Goal: Task Accomplishment & Management: Manage account settings

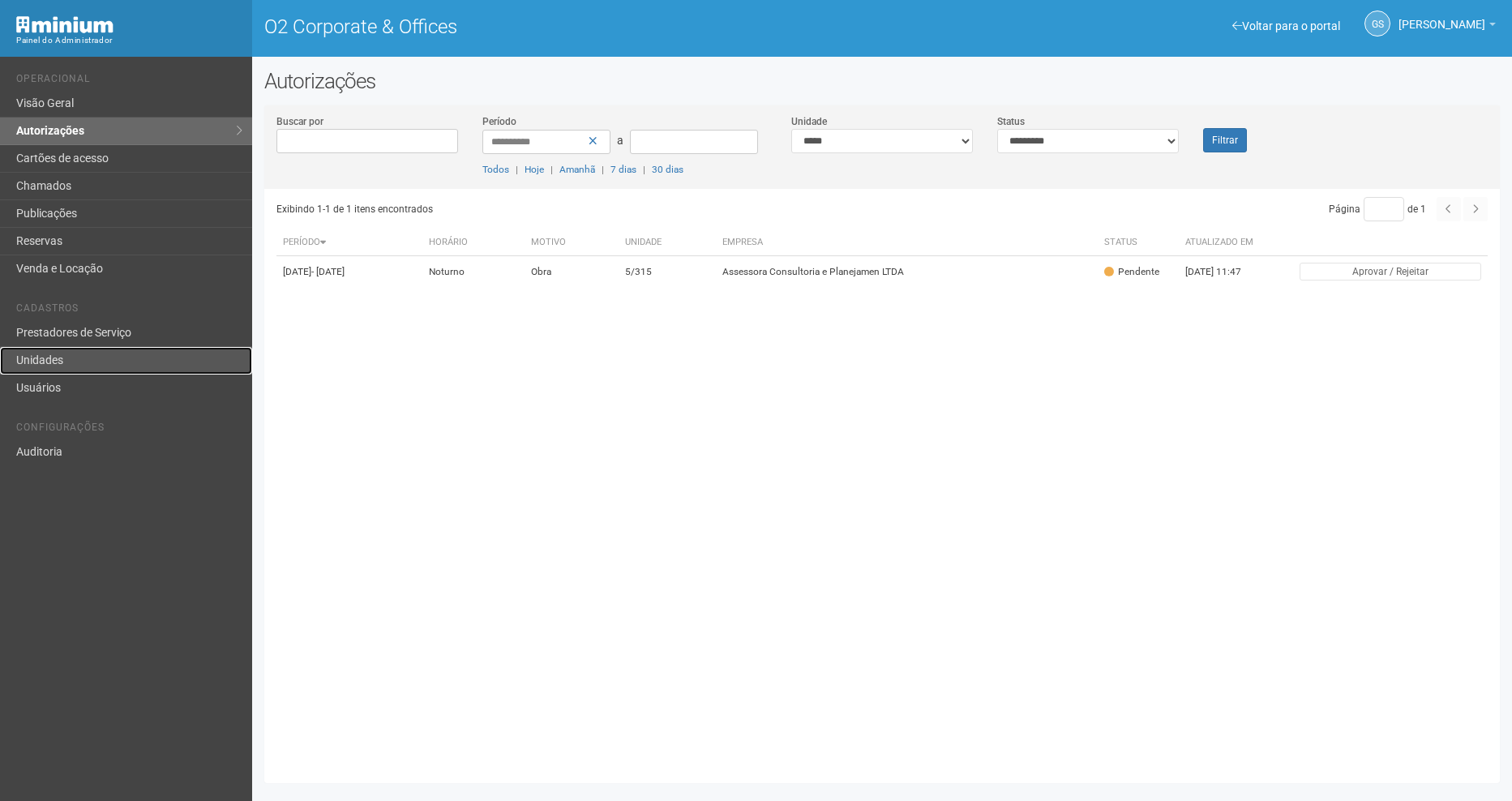
click at [143, 358] on link "Unidades" at bounding box center [126, 361] width 252 height 27
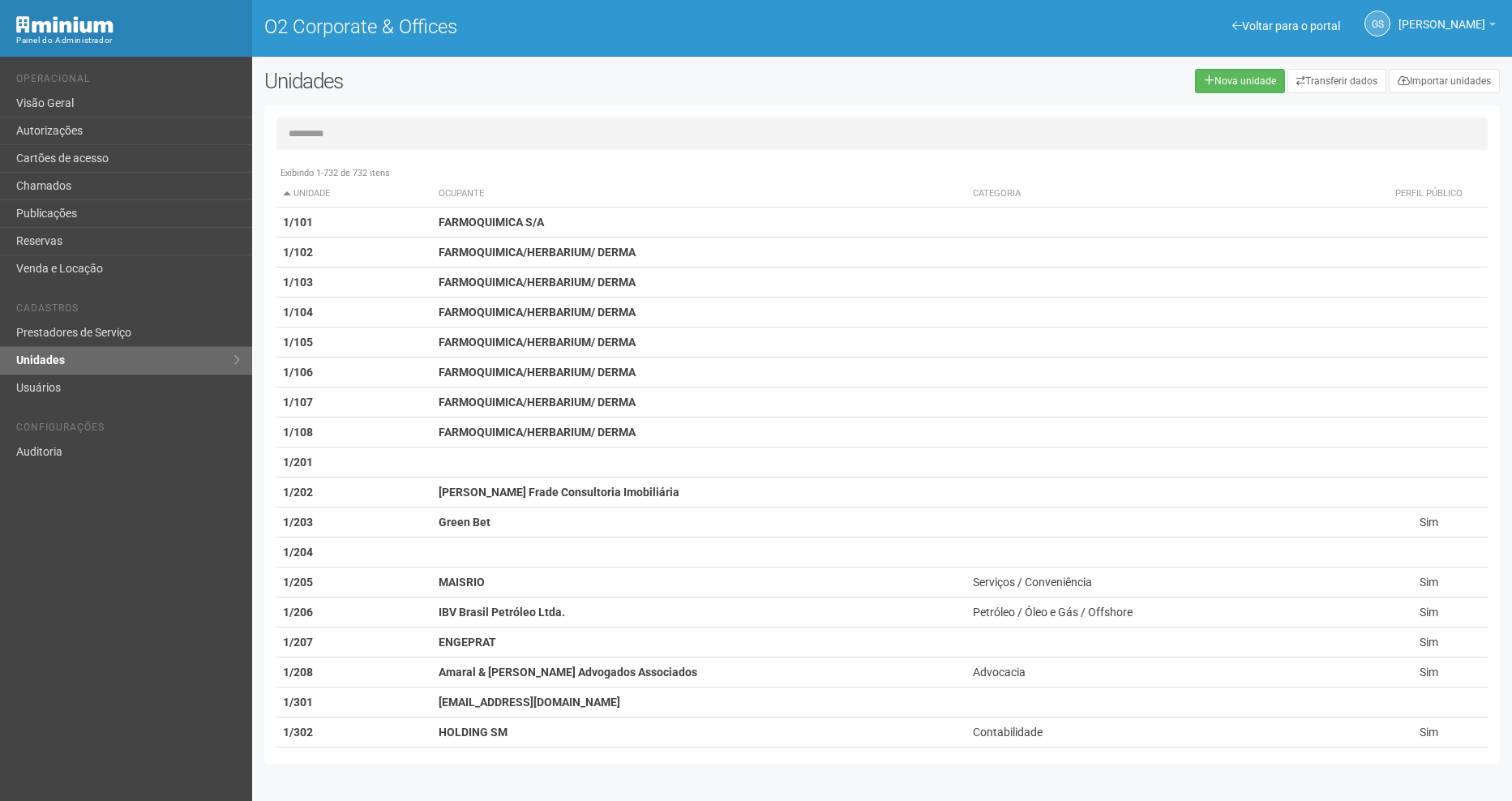
click at [486, 113] on div "Exibindo 1-732 de 732 itens Unidade Ocupante Categoria Perfil público 1/101 FAR…" at bounding box center [881, 435] width 1236 height 659
click at [499, 131] on input "text" at bounding box center [881, 134] width 1211 height 33
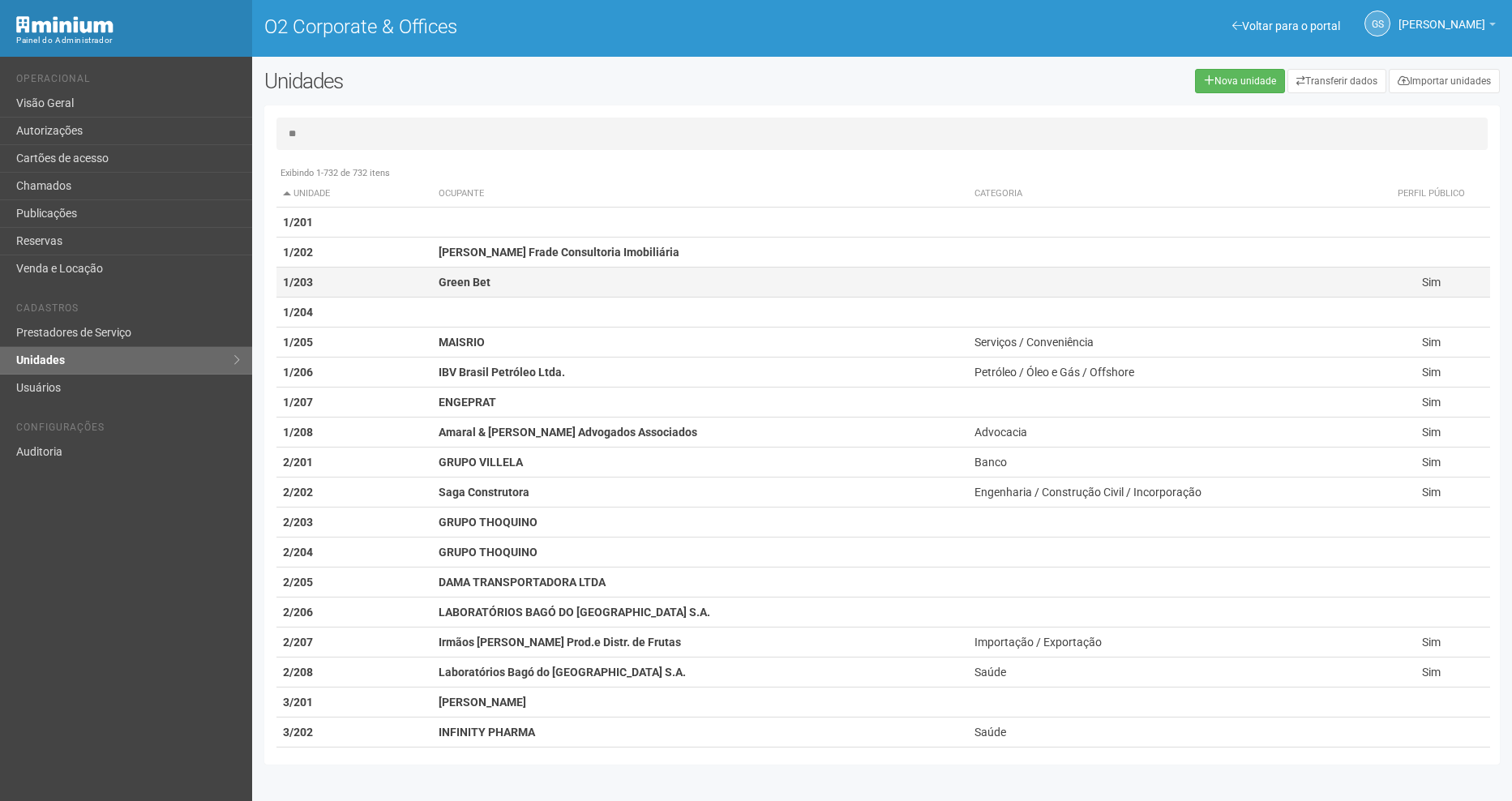
type input "**"
click at [472, 281] on strong "Green Bet" at bounding box center [464, 282] width 52 height 13
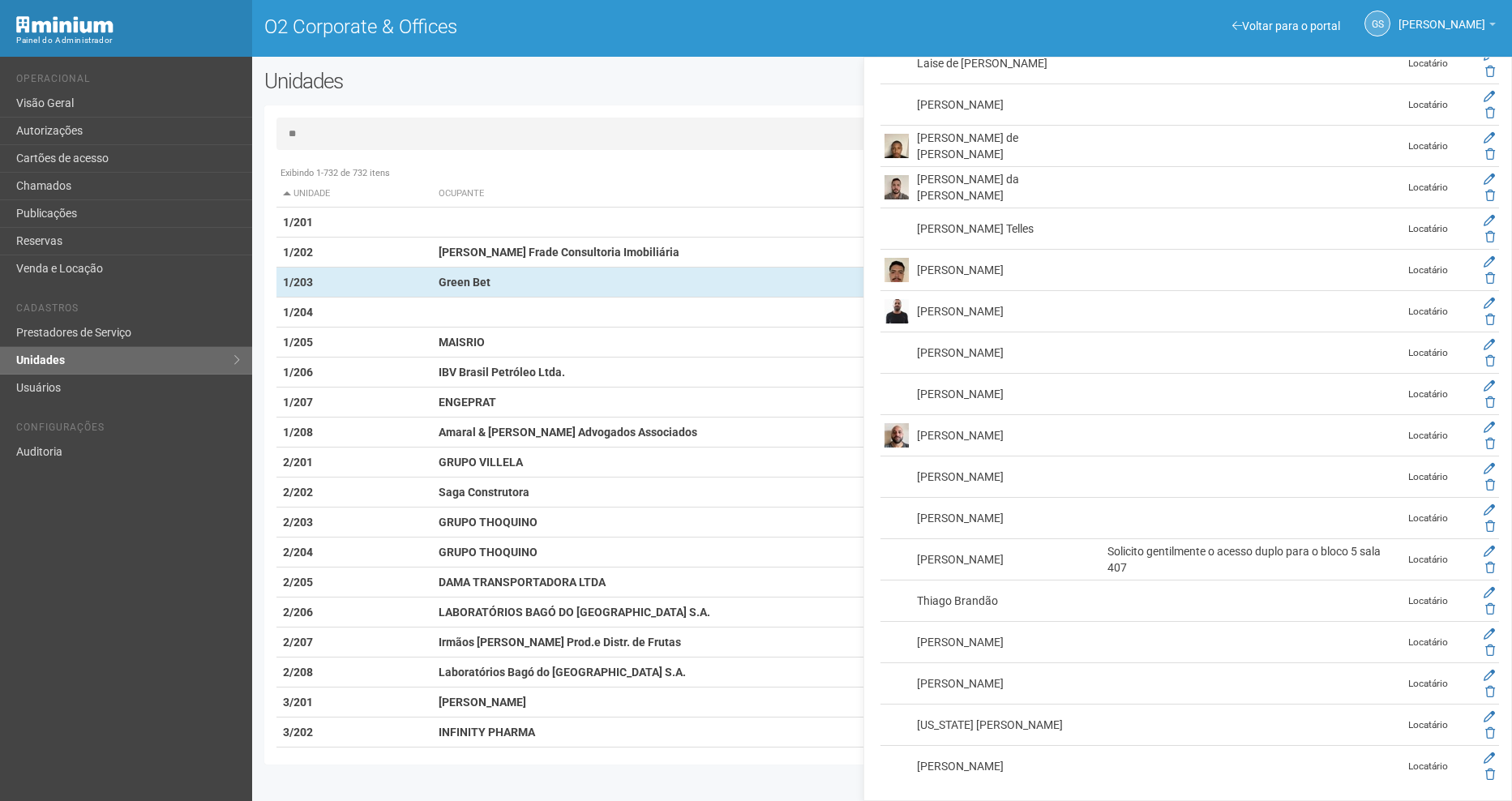
scroll to position [836, 0]
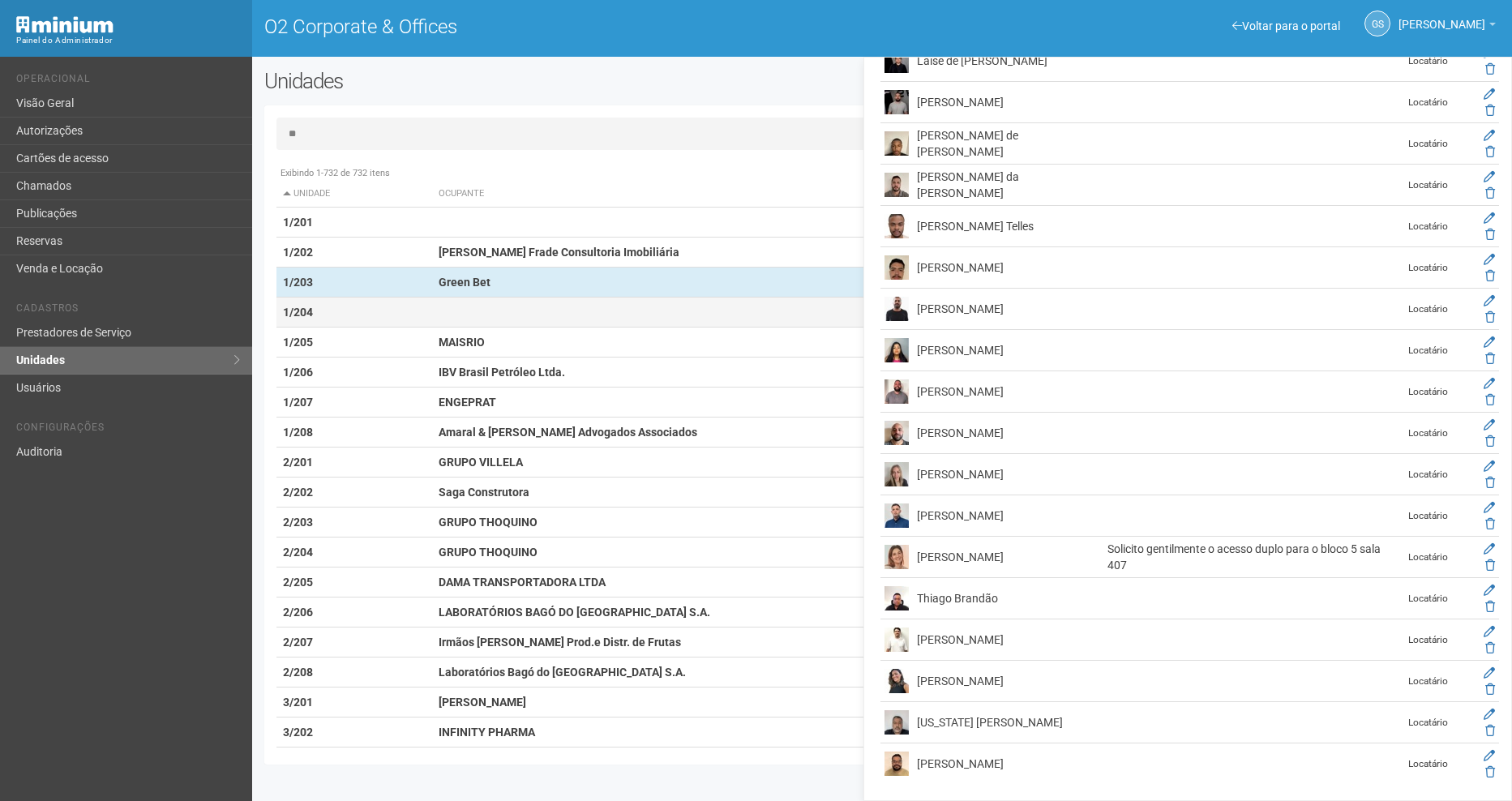
click at [521, 303] on td at bounding box center [700, 313] width 536 height 30
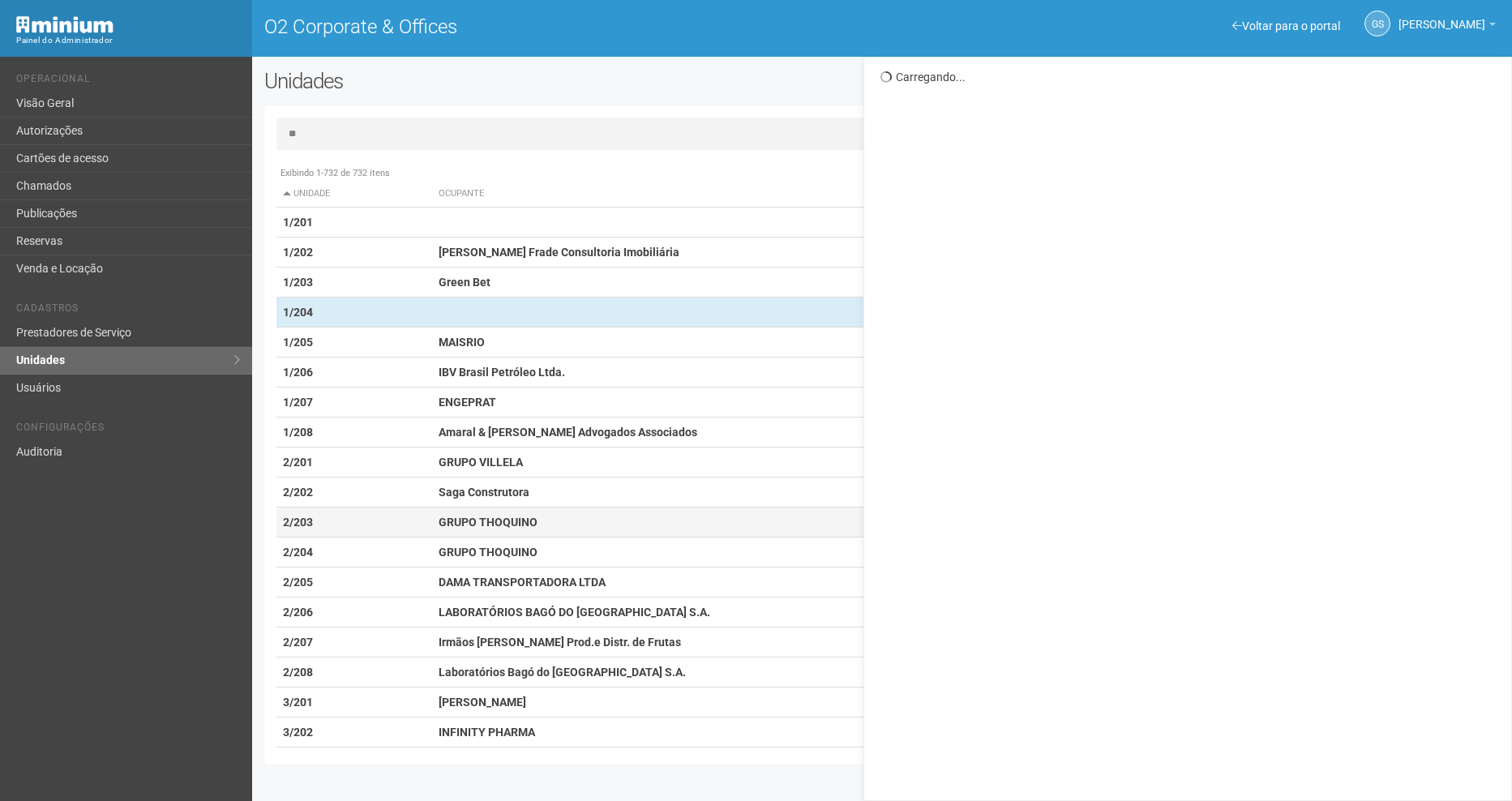
click at [485, 528] on strong "GRUPO THOQUINO" at bounding box center [488, 522] width 99 height 13
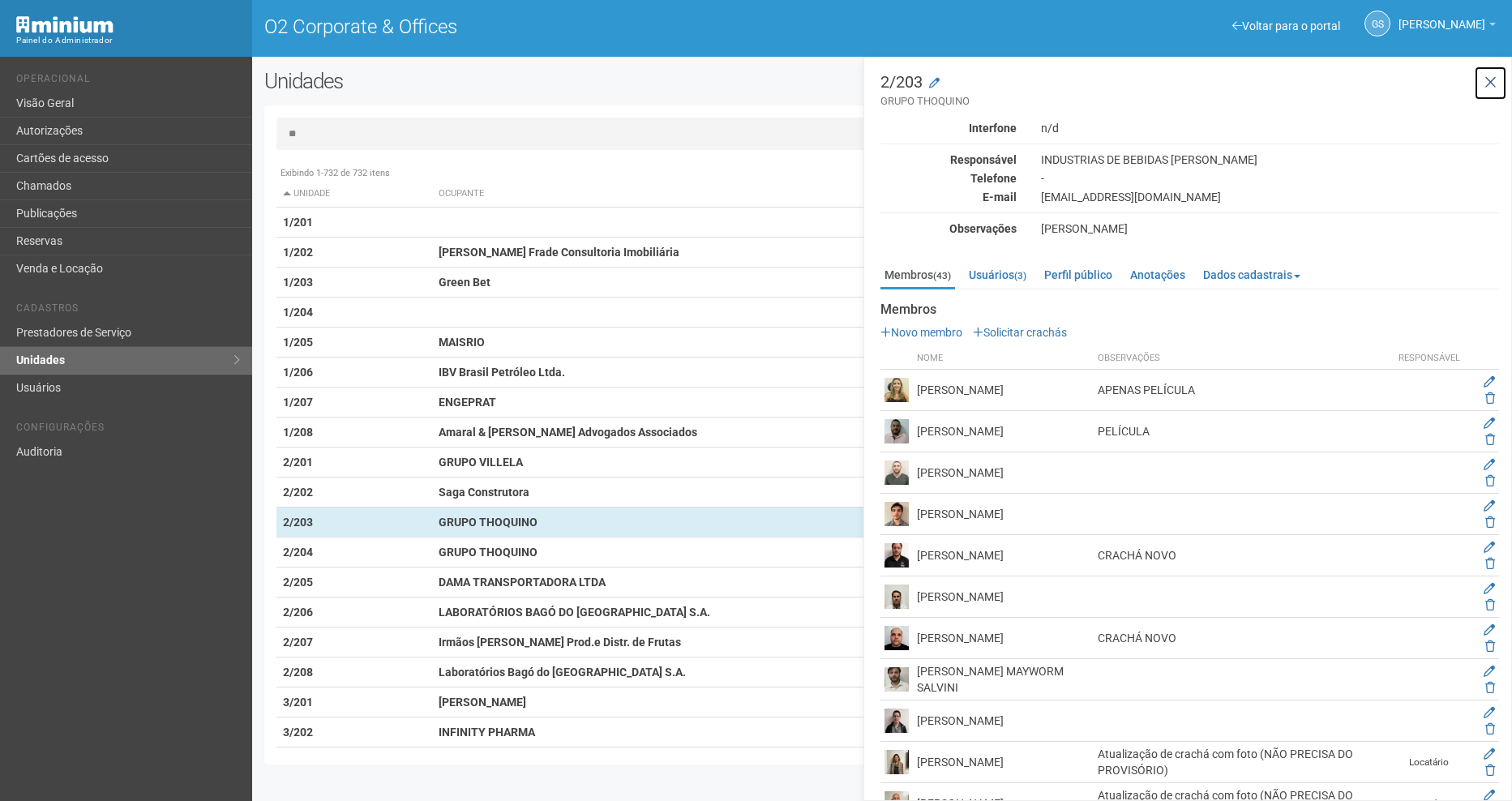
click at [1487, 84] on icon at bounding box center [1491, 82] width 12 height 16
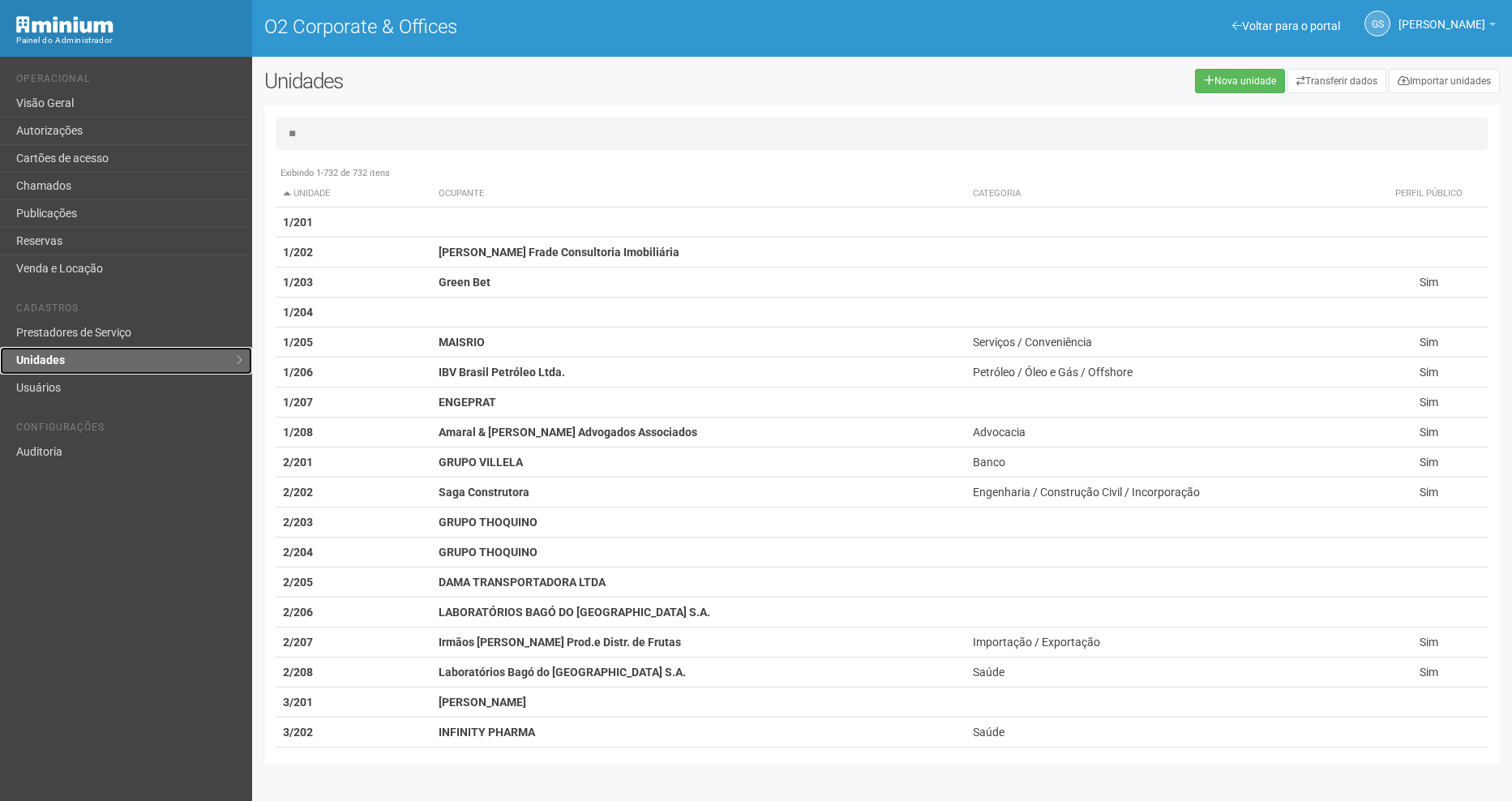
click at [51, 369] on link "Unidades" at bounding box center [126, 361] width 252 height 27
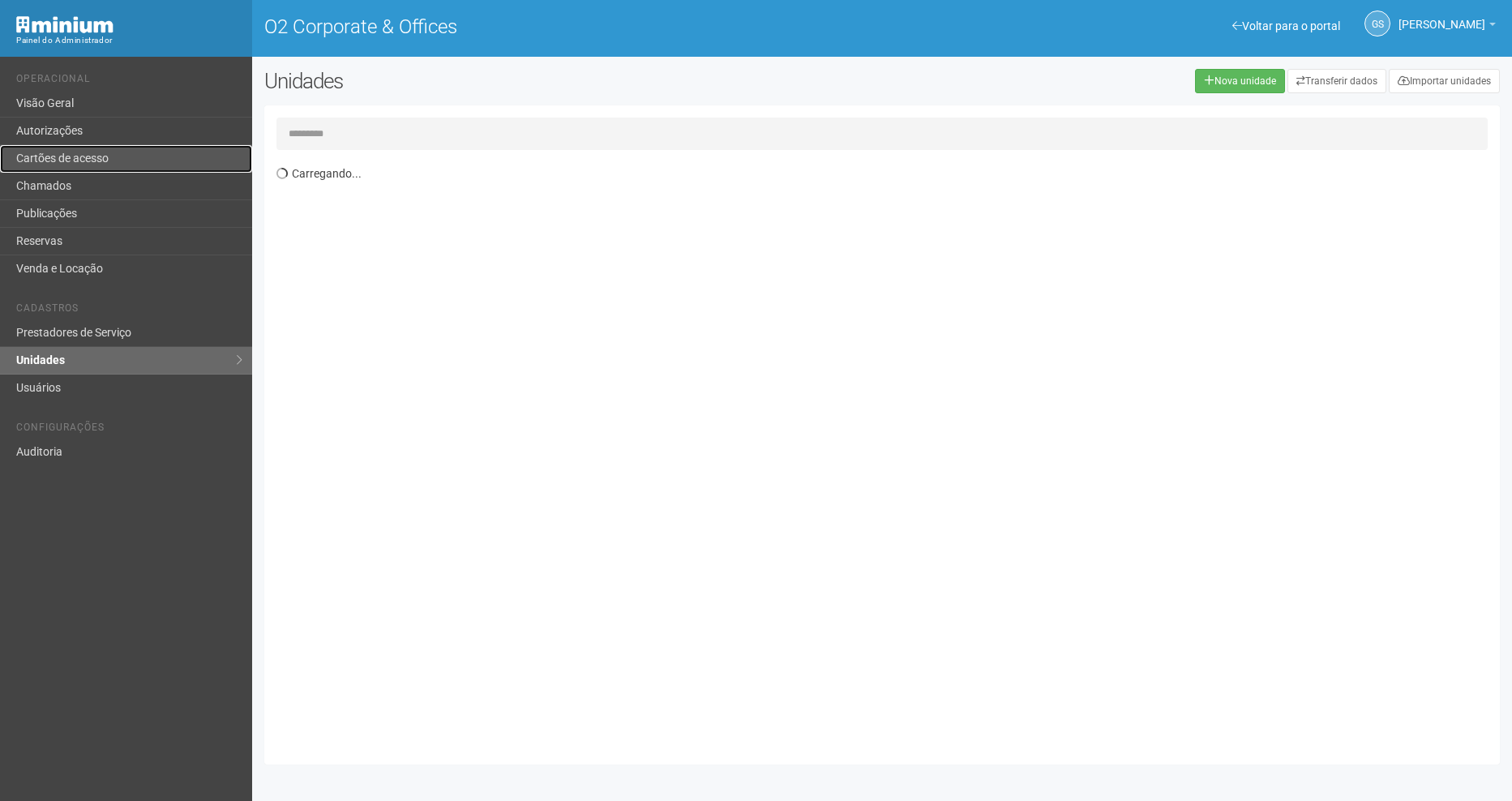
click at [110, 160] on link "Cartões de acesso" at bounding box center [126, 159] width 252 height 27
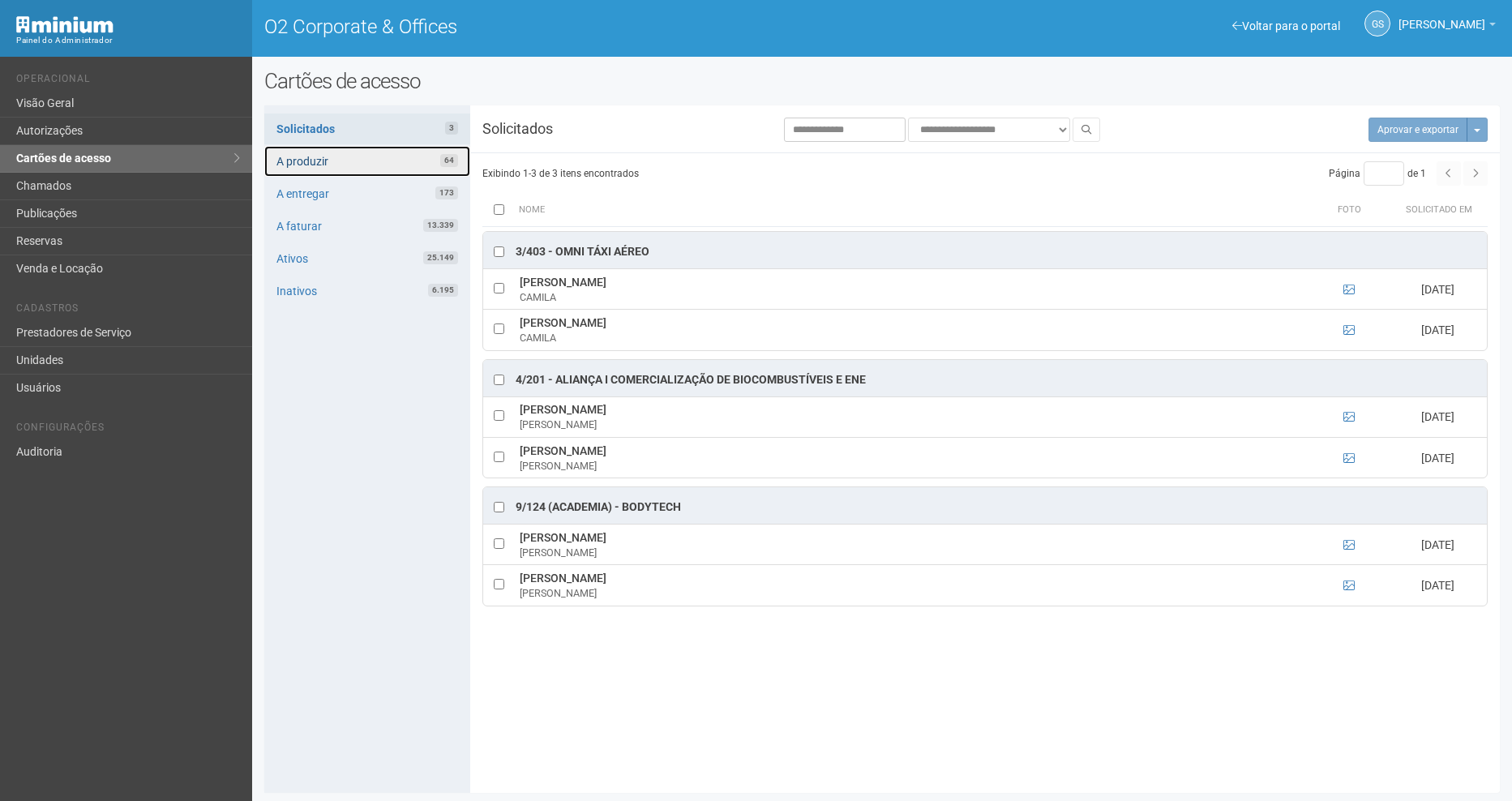
click at [380, 168] on link "A produzir 64" at bounding box center [367, 161] width 205 height 31
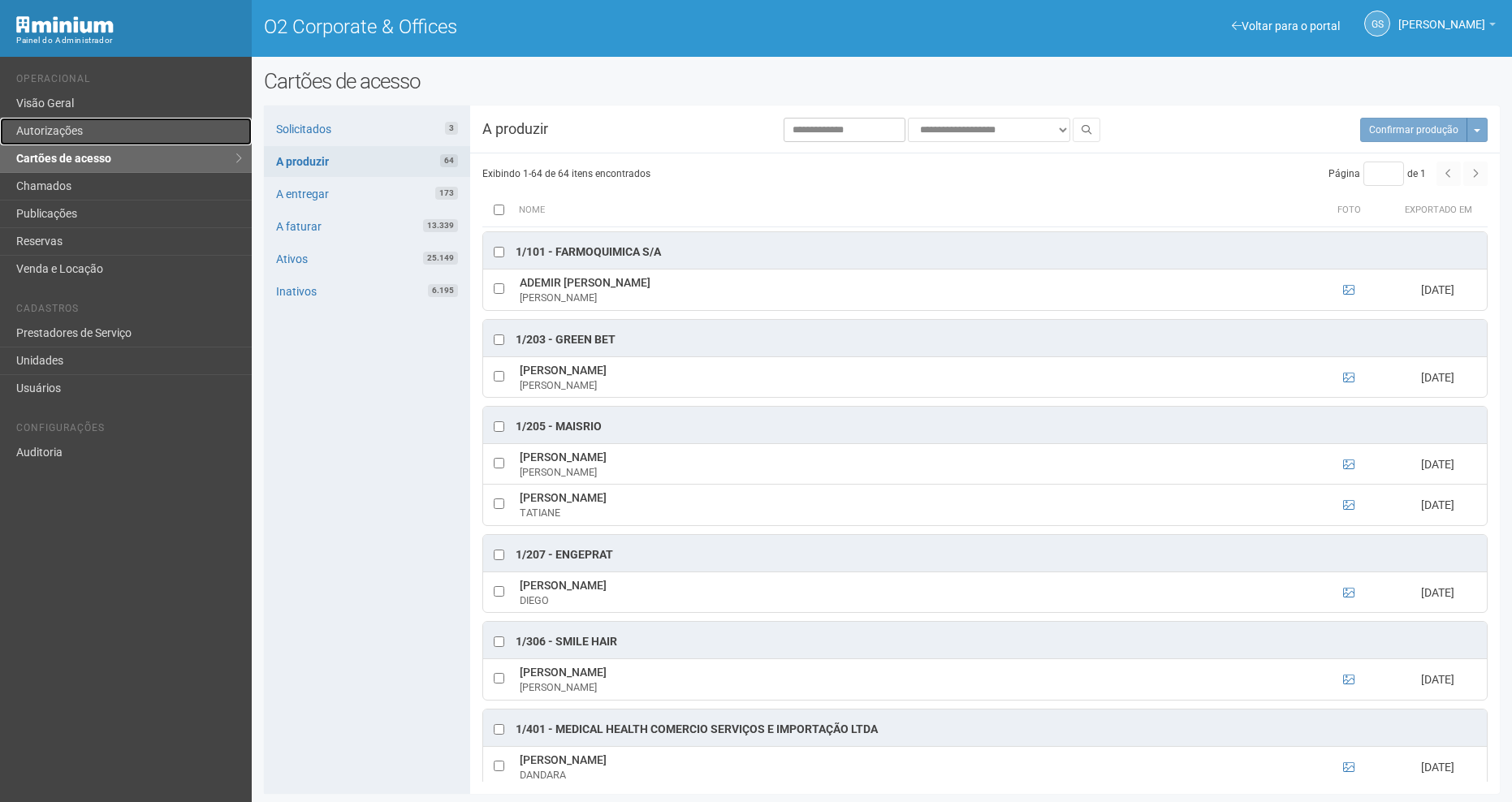
click at [91, 132] on link "Autorizações" at bounding box center [126, 131] width 252 height 28
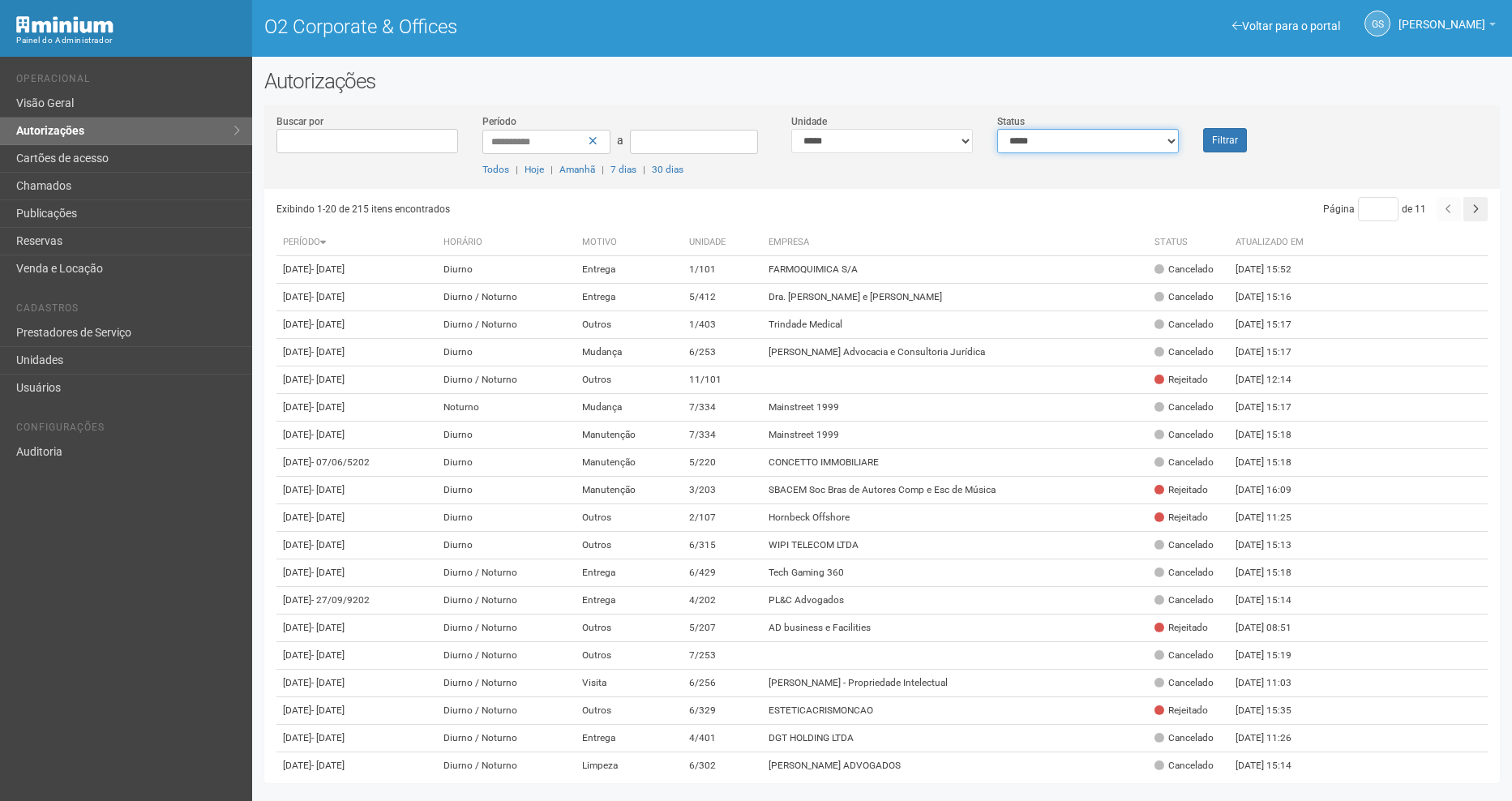
click at [1038, 144] on select "**********" at bounding box center [1088, 141] width 182 height 24
select select "*"
click at [997, 129] on select "**********" at bounding box center [1088, 141] width 182 height 24
drag, startPoint x: 1248, startPoint y: 139, endPoint x: 1237, endPoint y: 140, distance: 11.0
click at [1240, 140] on div "Filtrar" at bounding box center [1243, 133] width 103 height 39
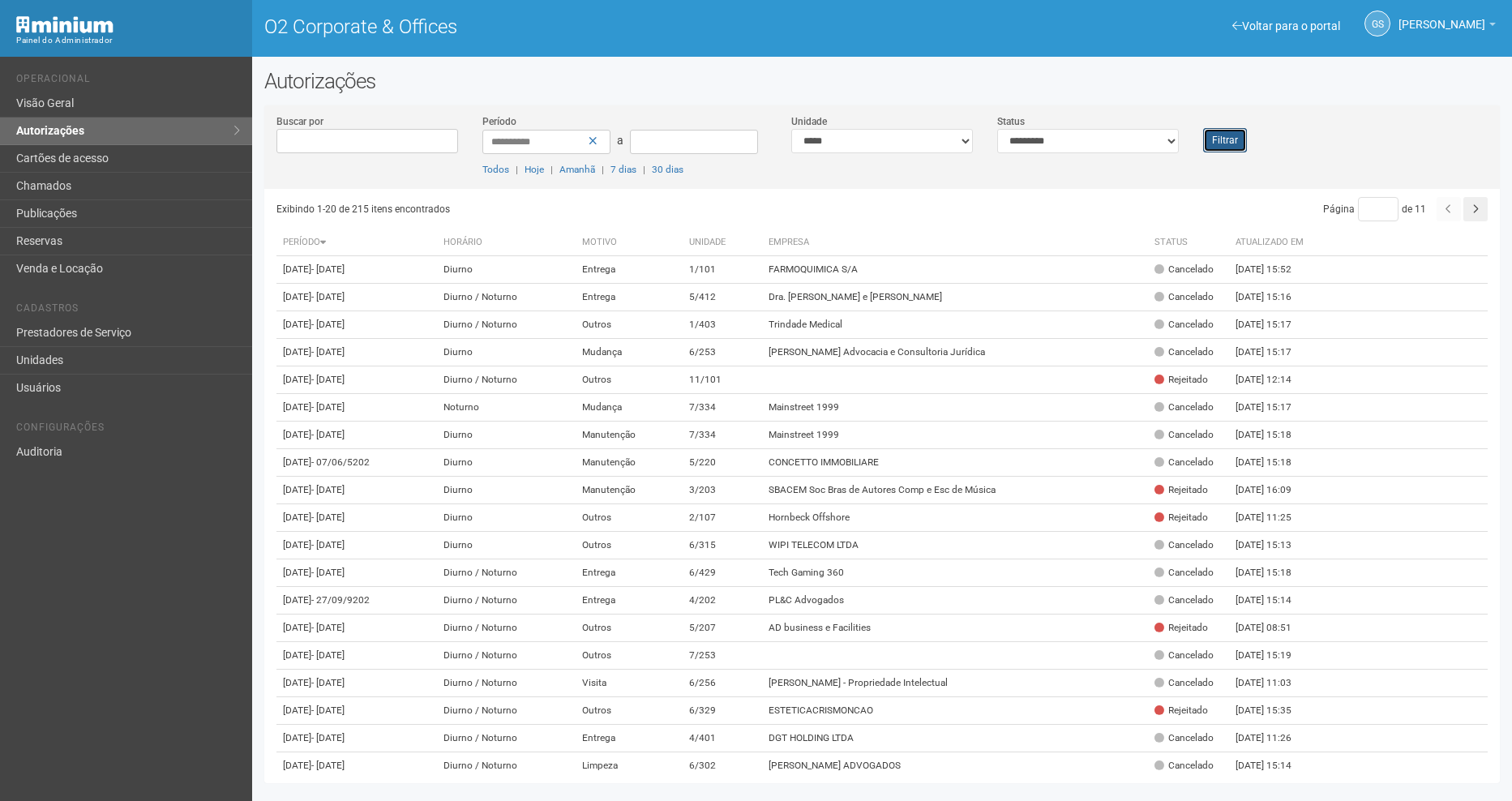
click at [1237, 140] on button "Filtrar" at bounding box center [1224, 140] width 43 height 24
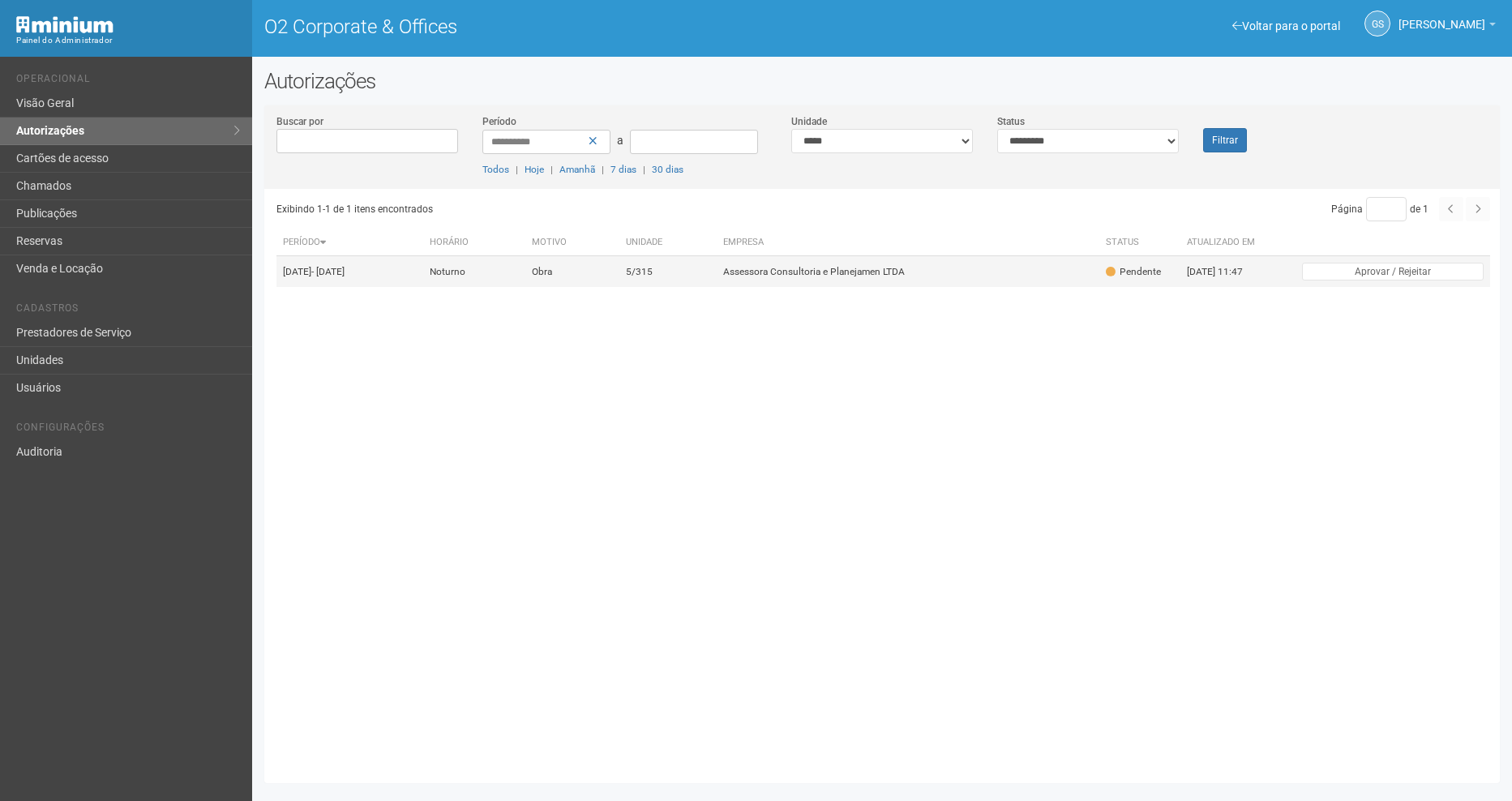
click at [961, 256] on td "Assessora Consultoria e Planejamen LTDA" at bounding box center [908, 272] width 383 height 32
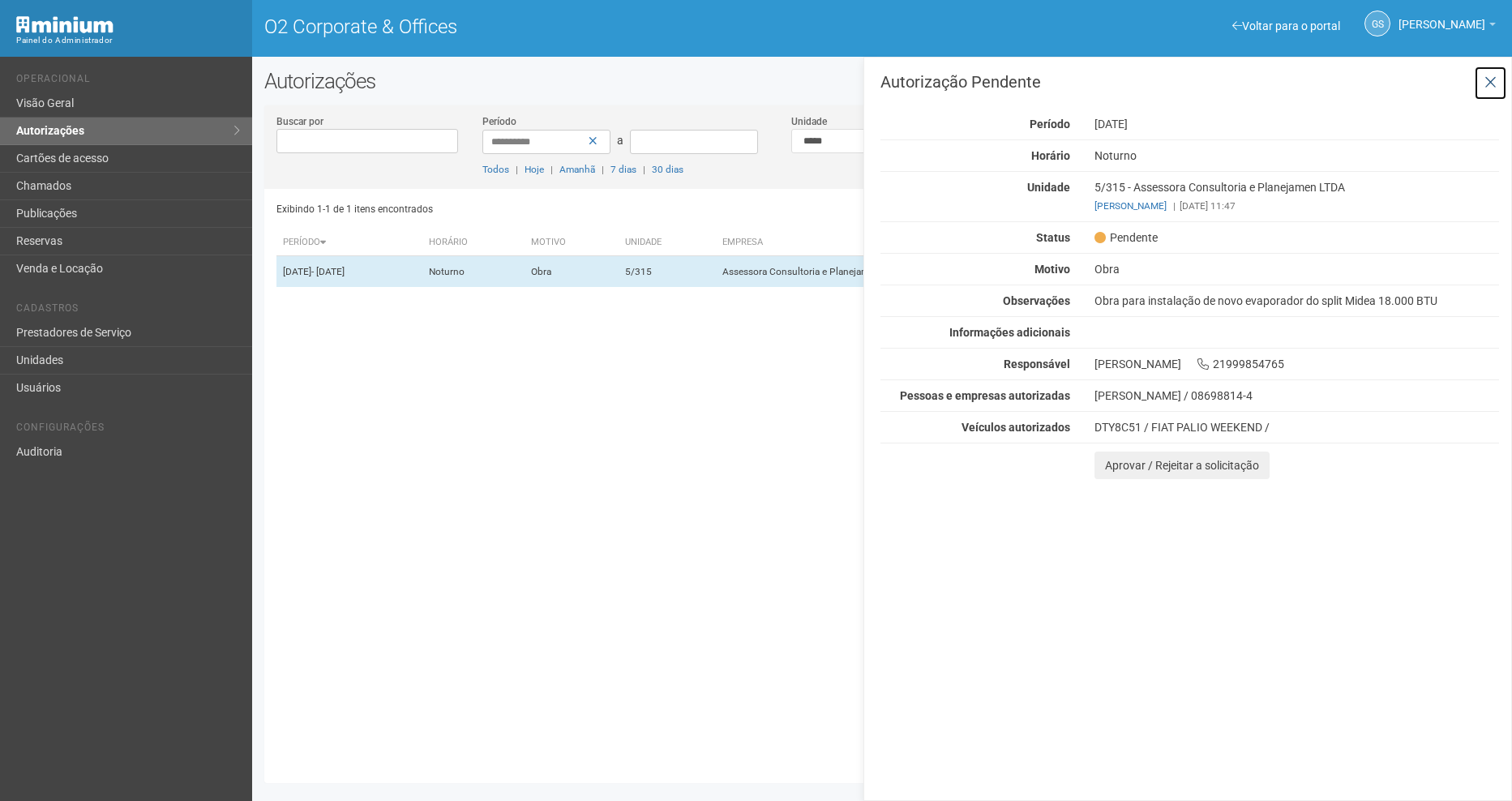
click at [1489, 79] on icon at bounding box center [1491, 82] width 12 height 16
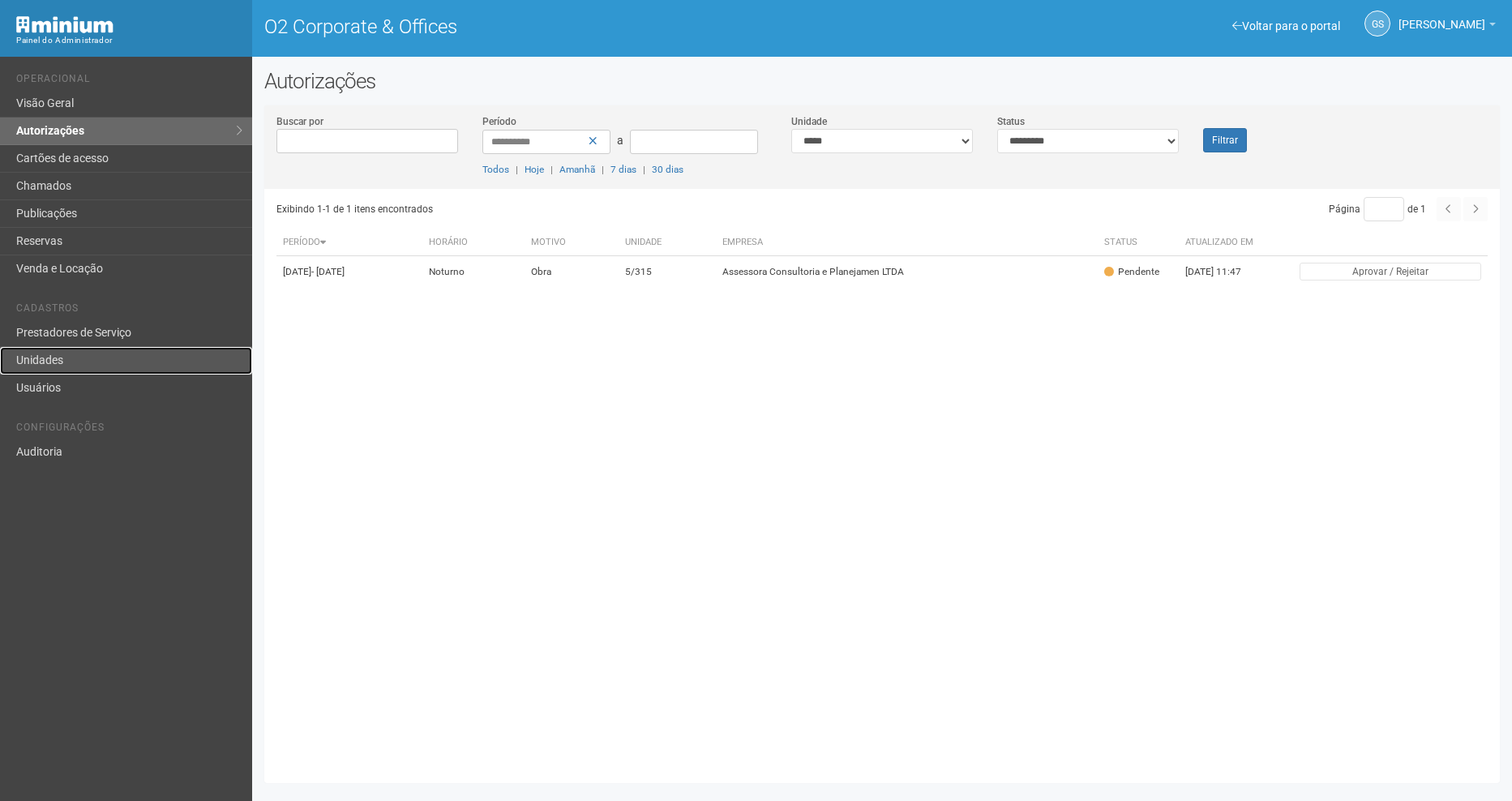
click at [51, 367] on link "Unidades" at bounding box center [126, 361] width 252 height 27
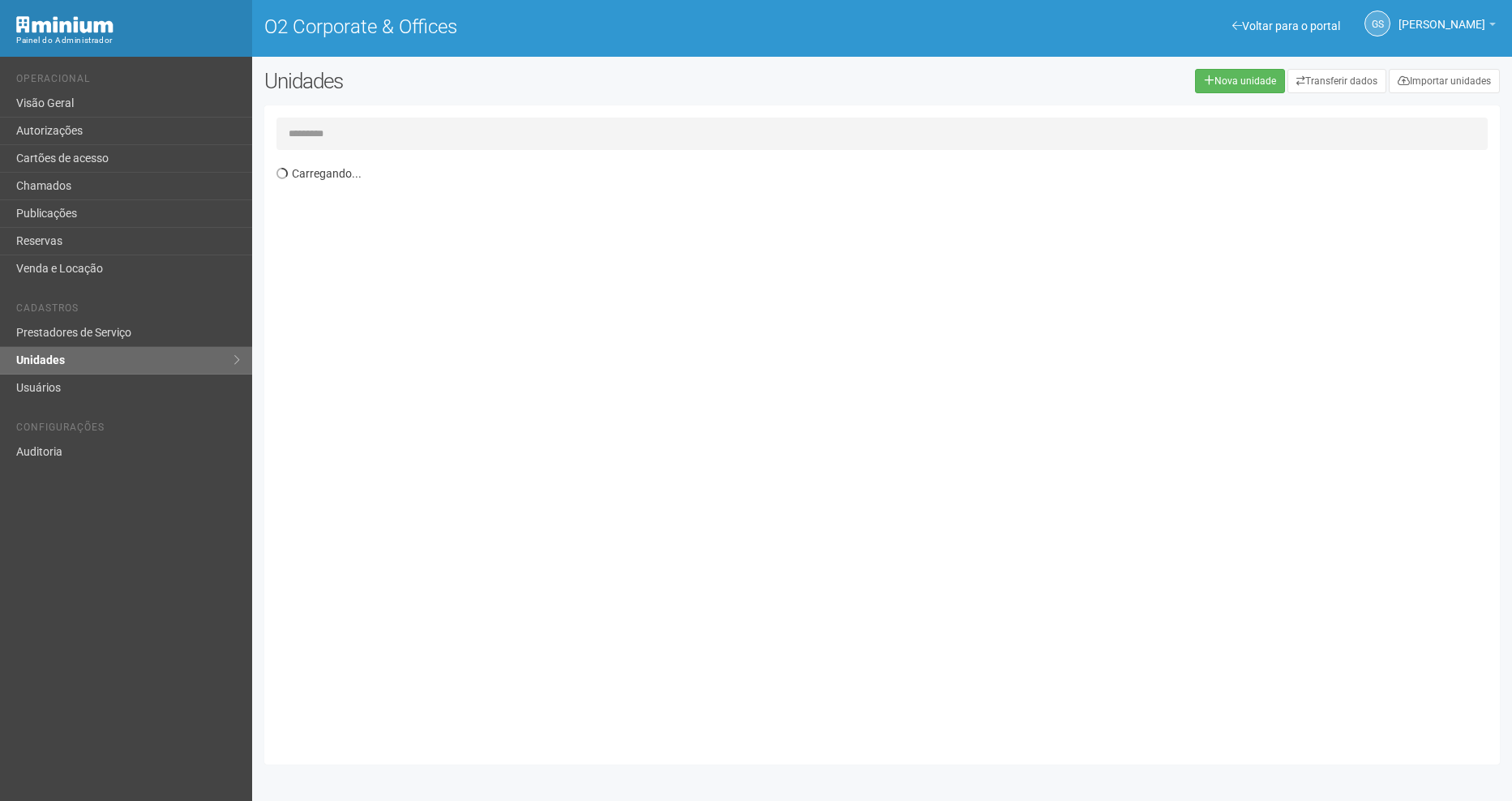
click at [401, 135] on input "text" at bounding box center [881, 134] width 1211 height 33
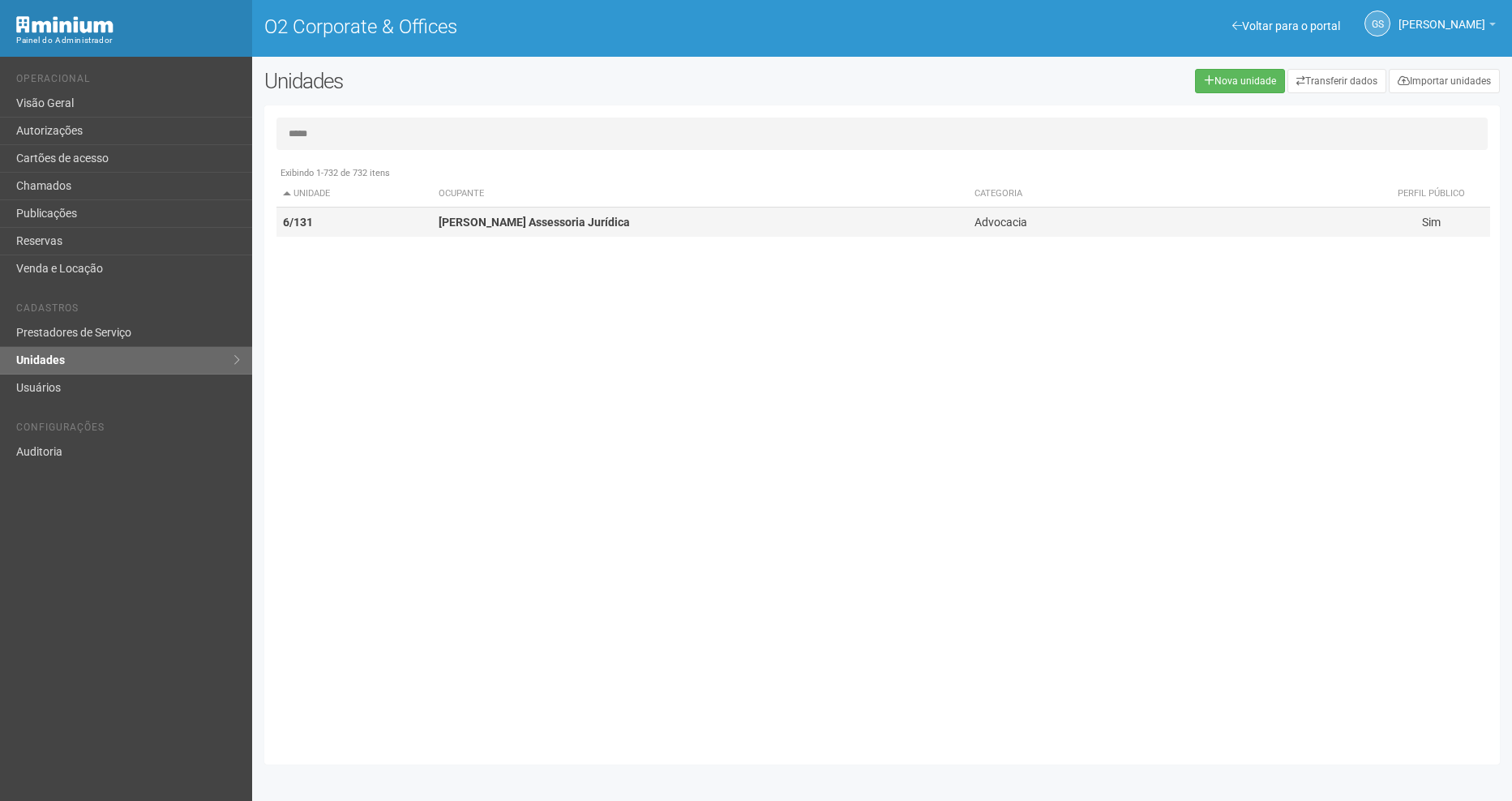
type input "*****"
click at [460, 216] on strong "[PERSON_NAME] Assessoria Jurídica" at bounding box center [534, 222] width 191 height 13
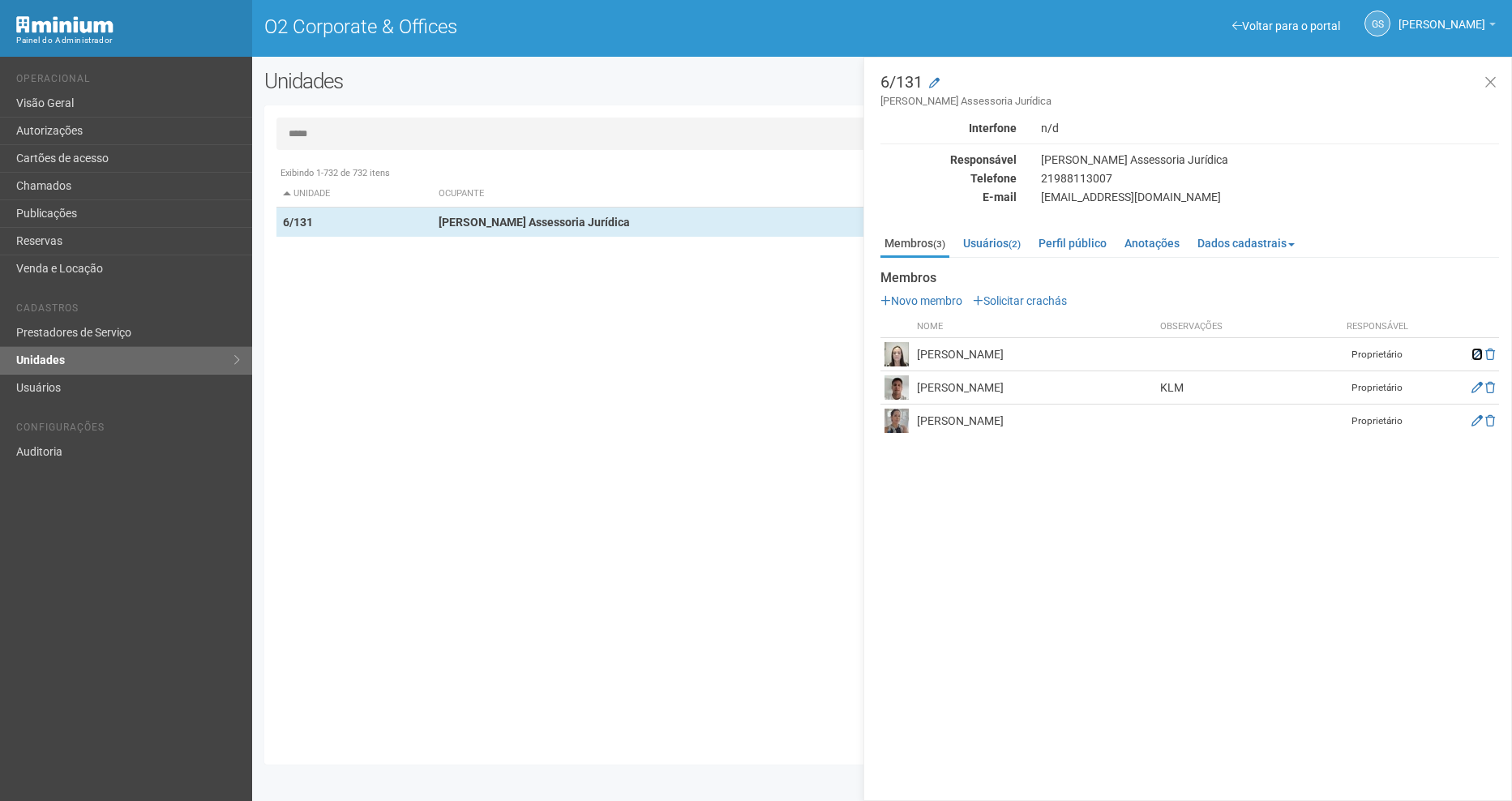
click at [1472, 354] on icon at bounding box center [1477, 354] width 12 height 12
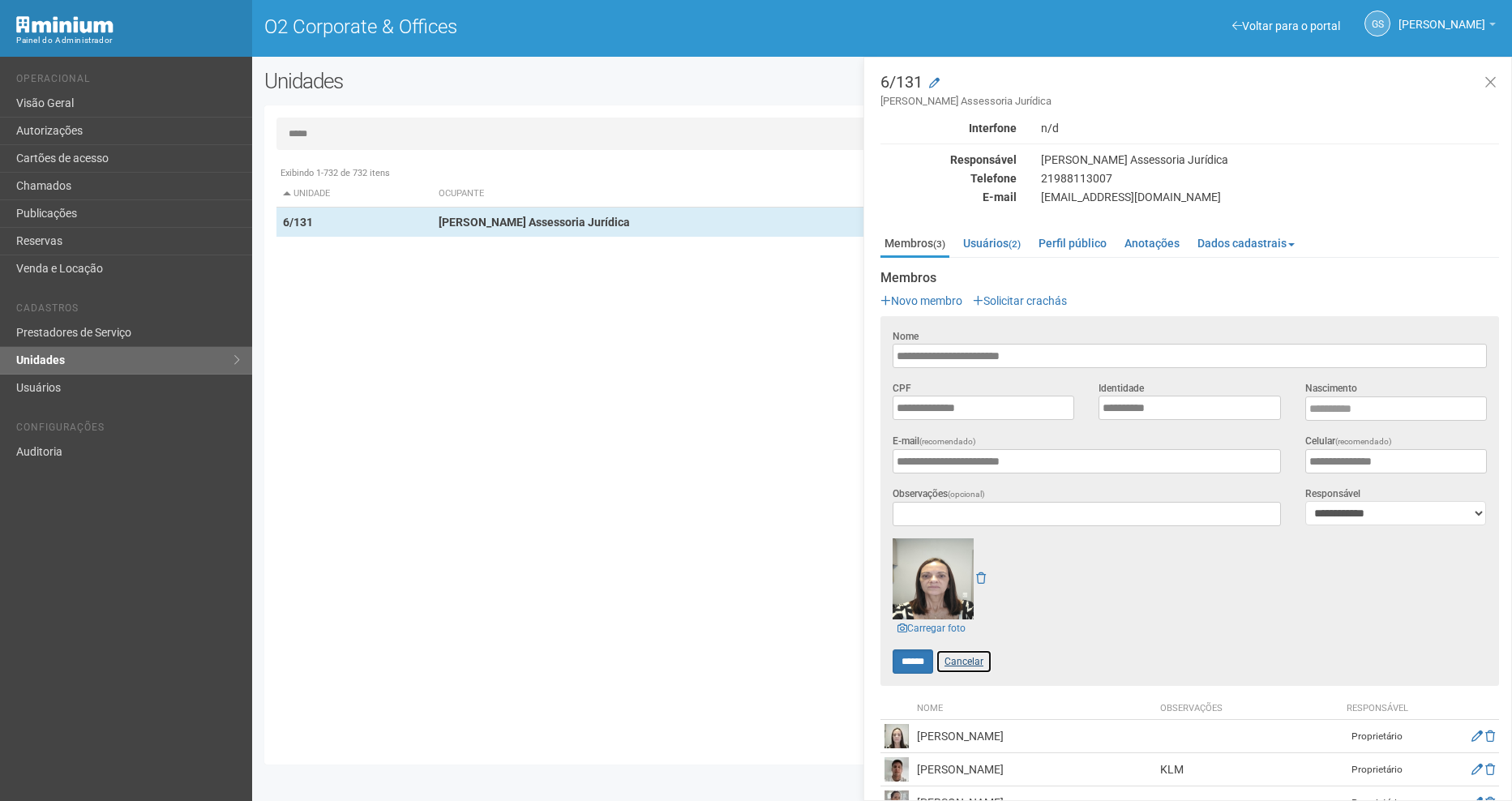
drag, startPoint x: 959, startPoint y: 660, endPoint x: 936, endPoint y: 620, distance: 46.1
click at [959, 660] on link "Cancelar" at bounding box center [964, 661] width 57 height 24
